Goal: Find specific page/section: Find specific page/section

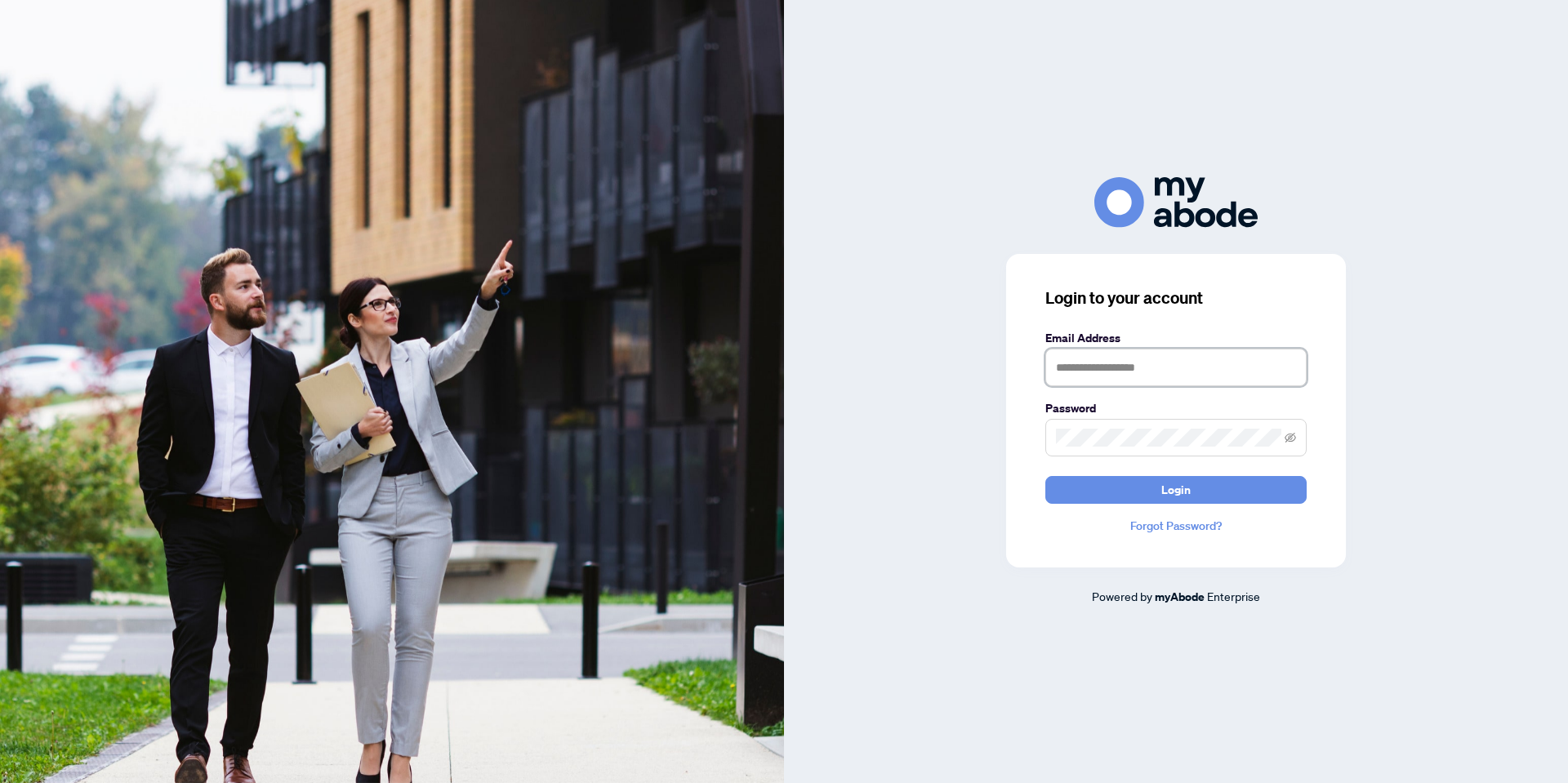
click at [1078, 371] on input "text" at bounding box center [1176, 367] width 262 height 38
type input "**********"
click at [1046, 476] on button "Login" at bounding box center [1176, 490] width 262 height 28
click at [923, 447] on div "**********" at bounding box center [1176, 391] width 784 height 428
click at [1287, 436] on icon "eye-invisible" at bounding box center [1291, 438] width 12 height 12
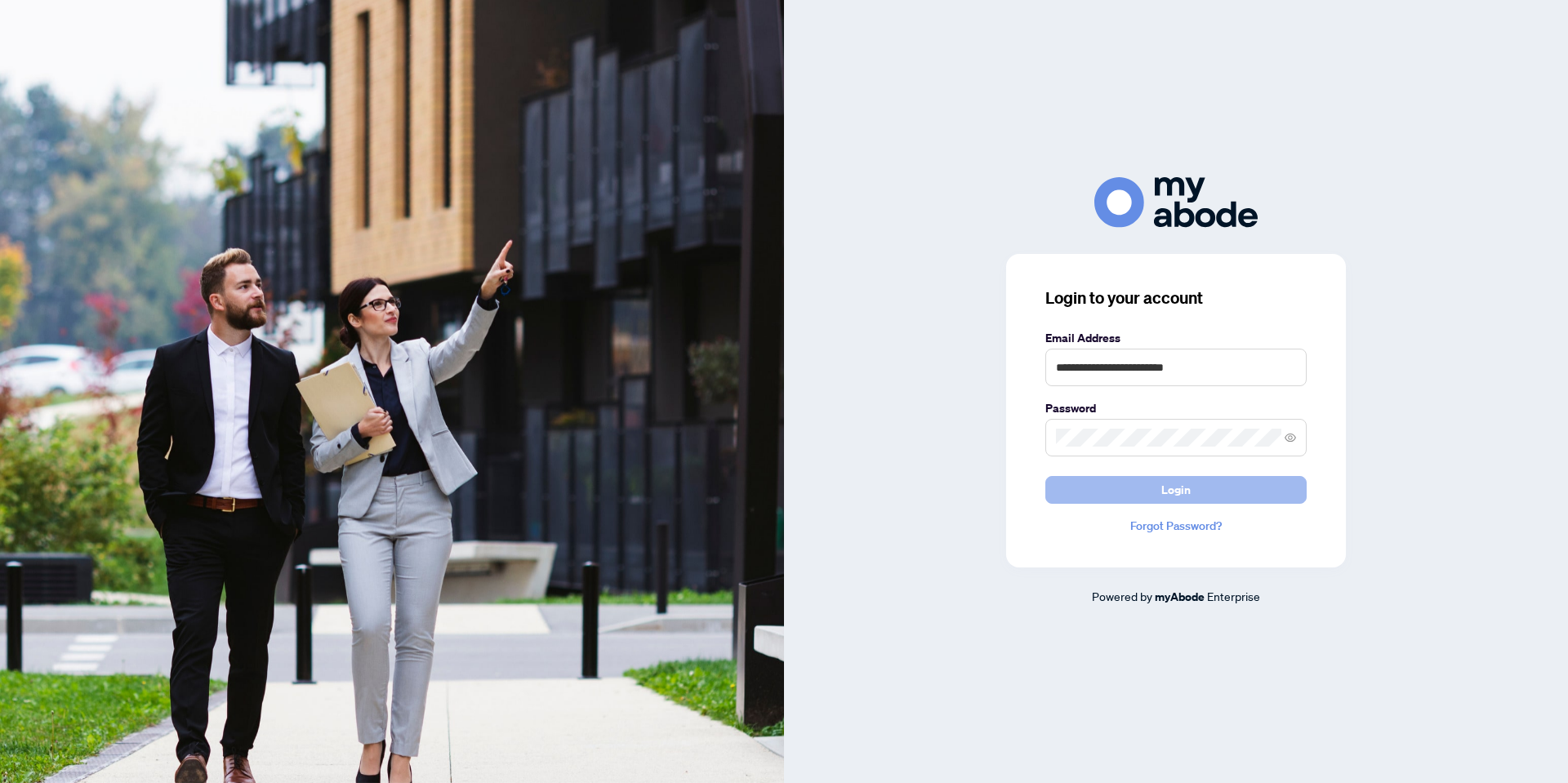
click at [1164, 499] on span "Login" at bounding box center [1175, 490] width 29 height 26
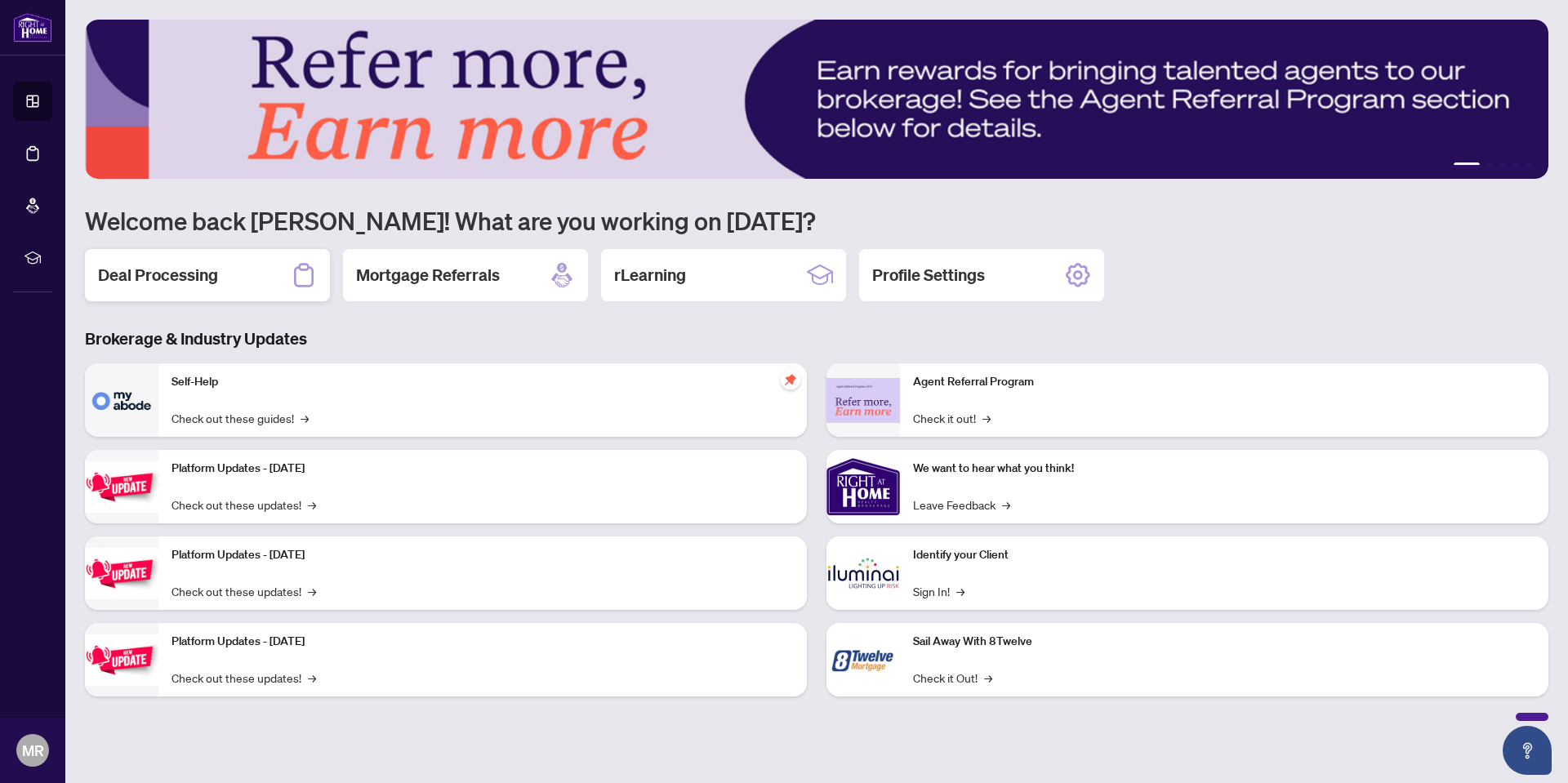
click at [194, 283] on h2 "Deal Processing" at bounding box center [158, 275] width 120 height 23
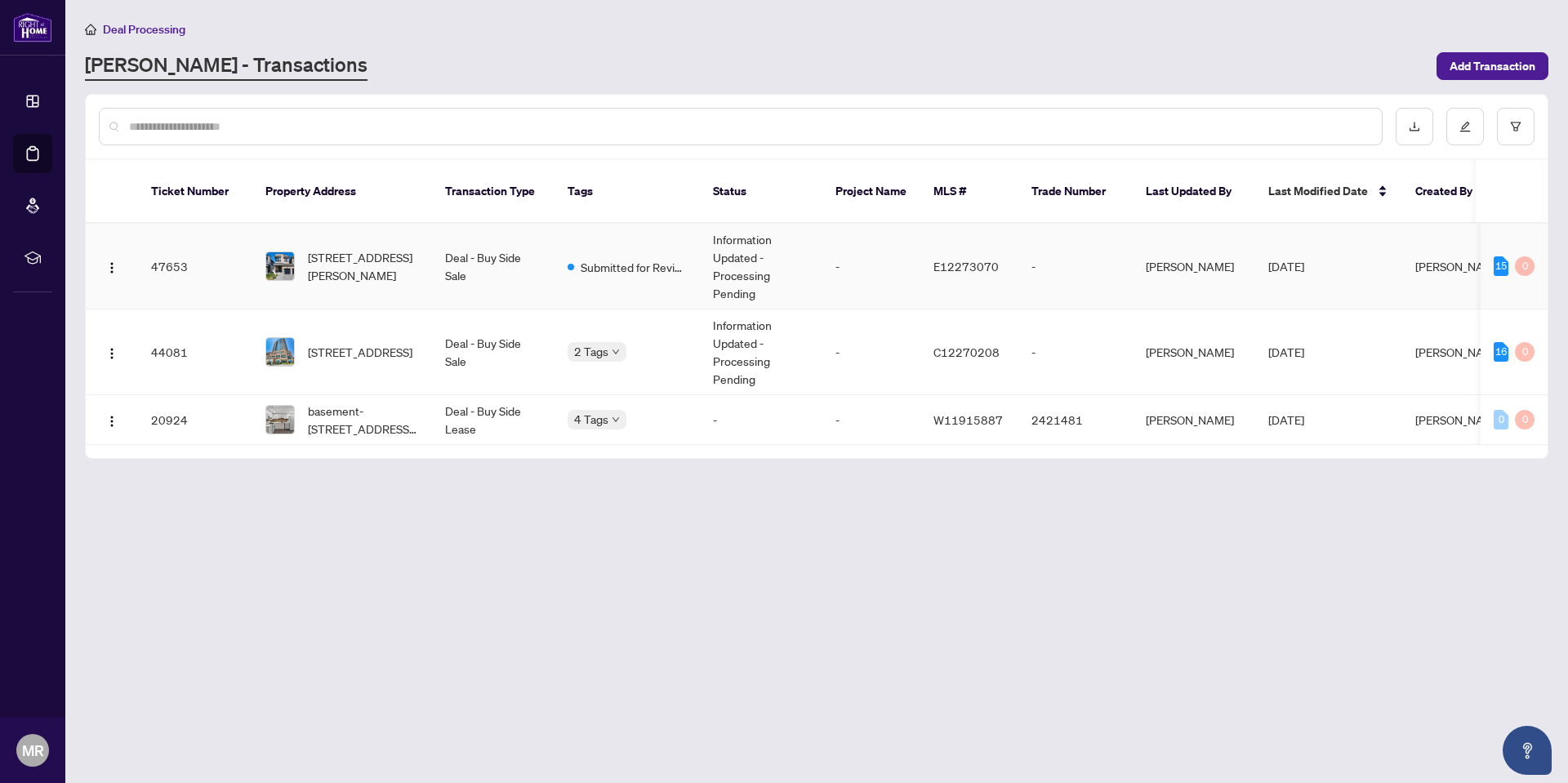
click at [425, 257] on td "[STREET_ADDRESS][PERSON_NAME]" at bounding box center [342, 267] width 180 height 86
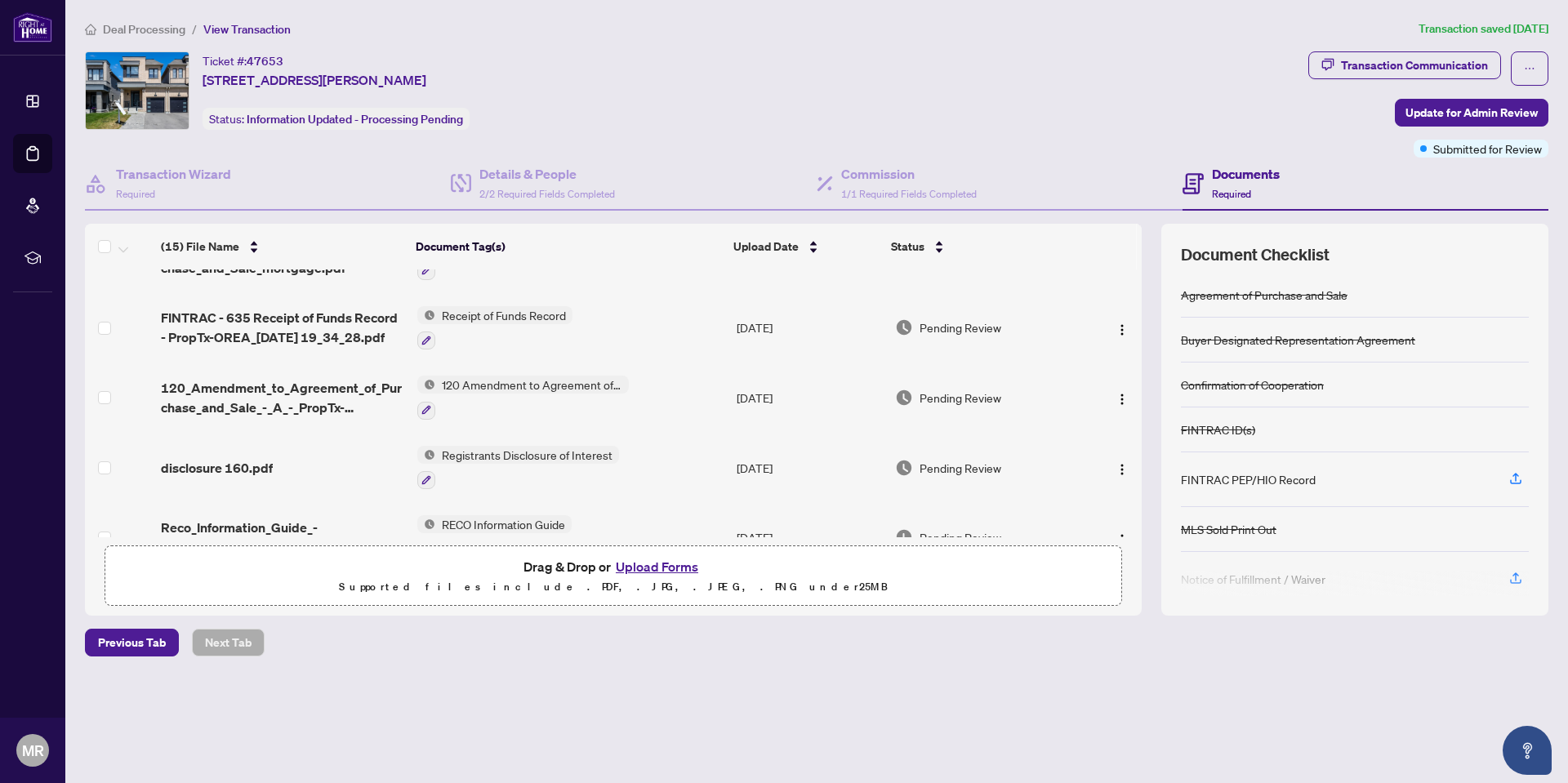
scroll to position [409, 0]
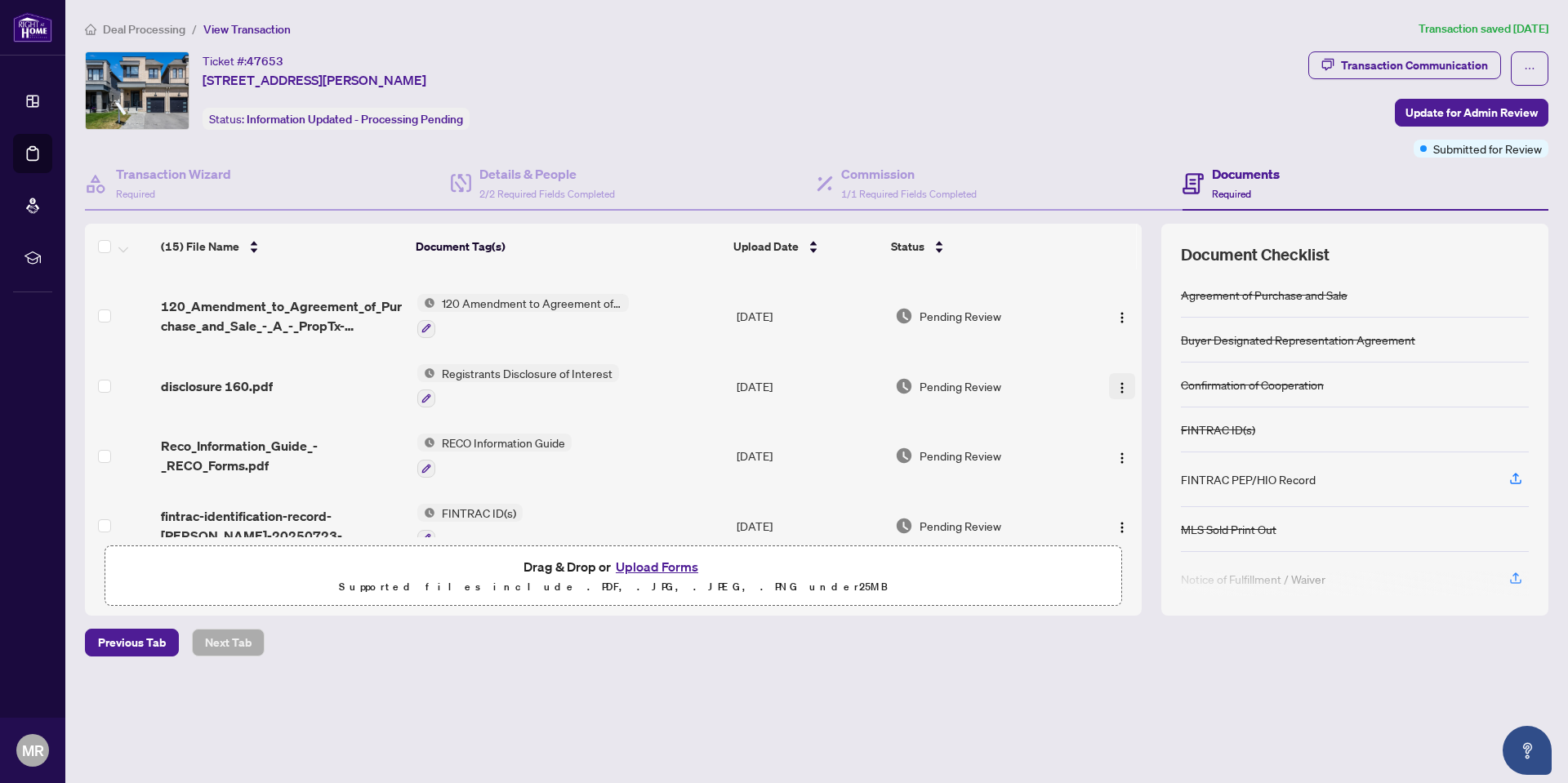
click at [1119, 382] on img "button" at bounding box center [1123, 388] width 13 height 13
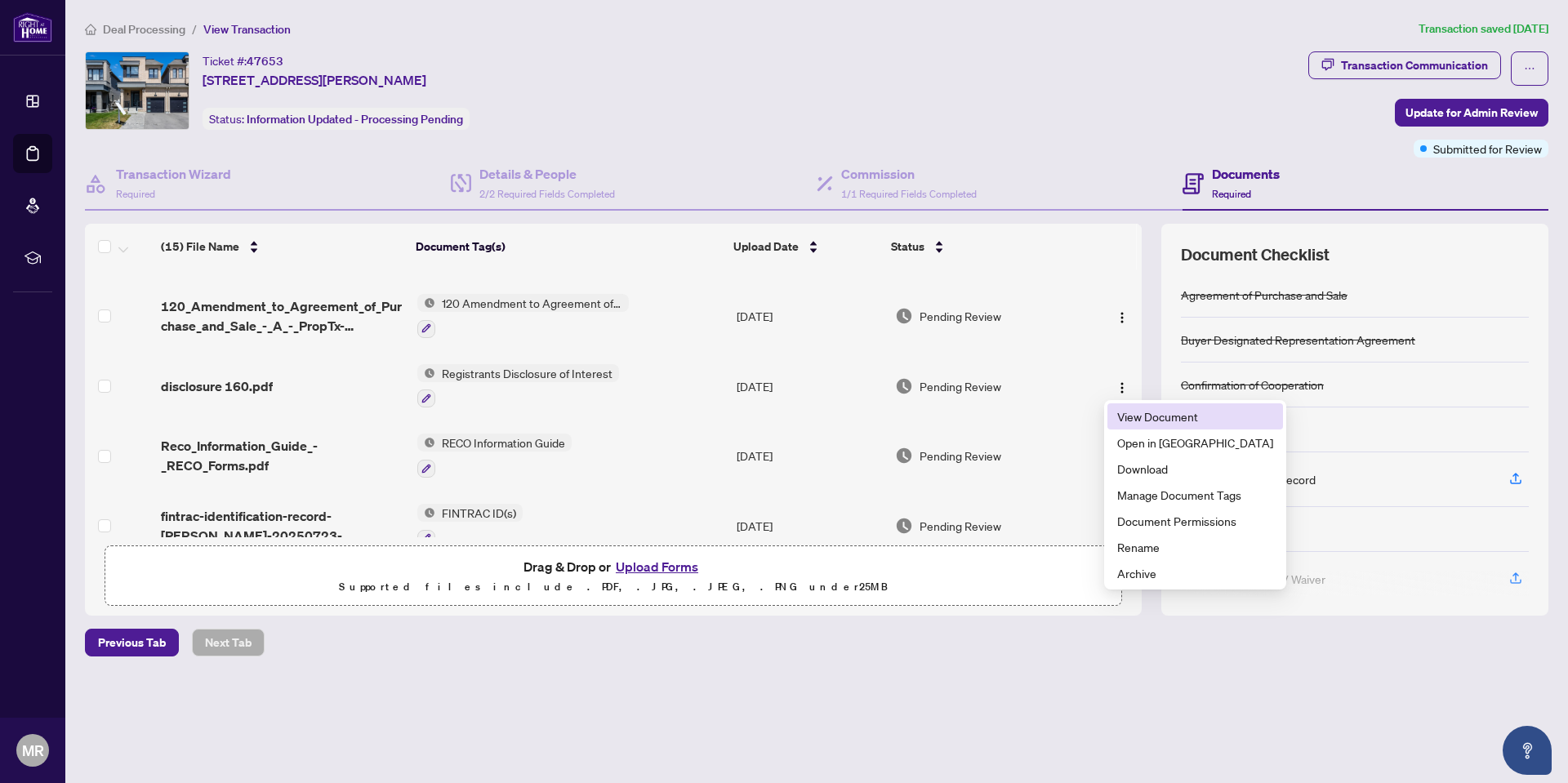
click at [1132, 415] on span "View Document" at bounding box center [1195, 416] width 156 height 18
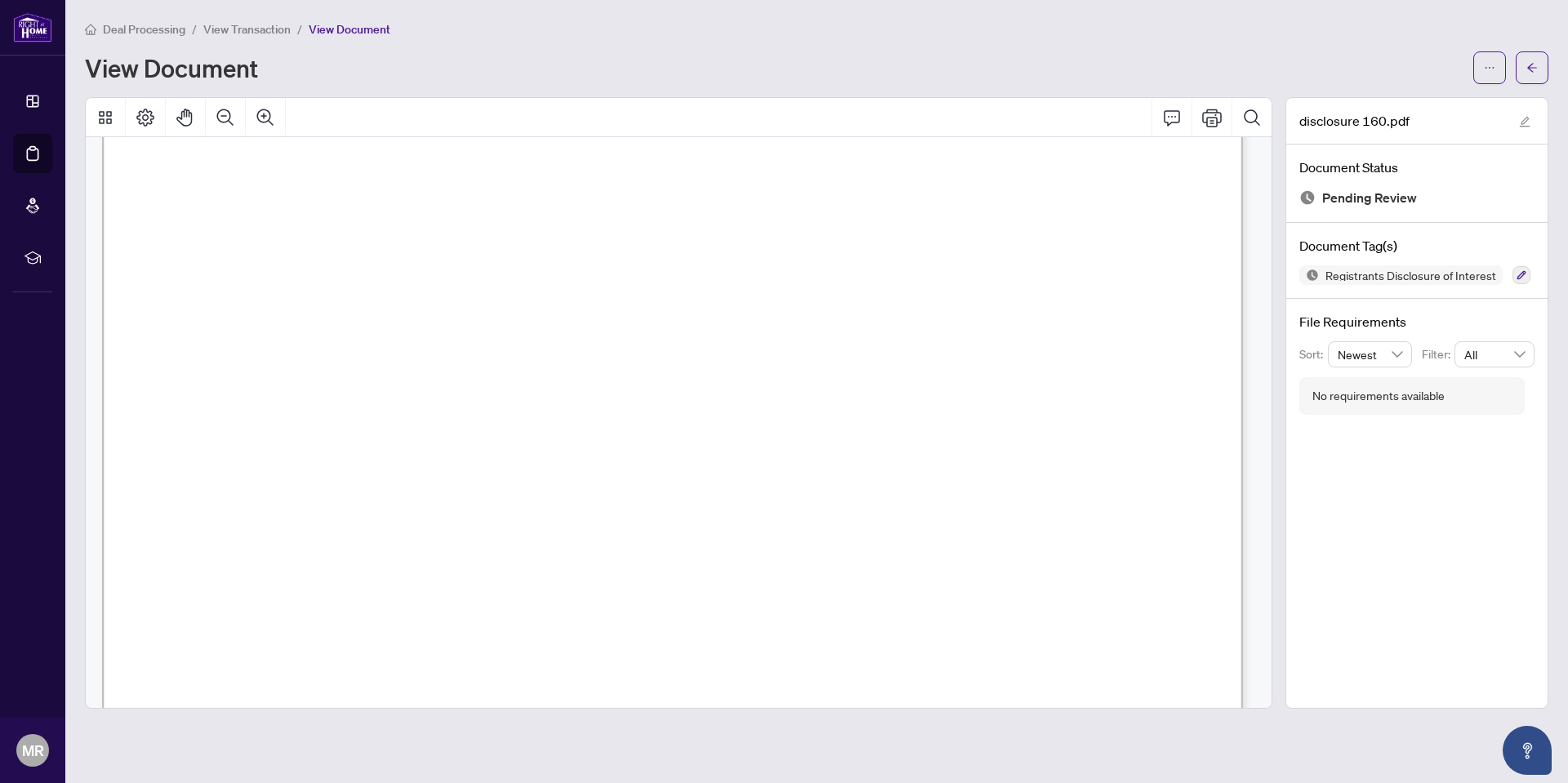
scroll to position [938, 0]
